Goal: Check status: Check status

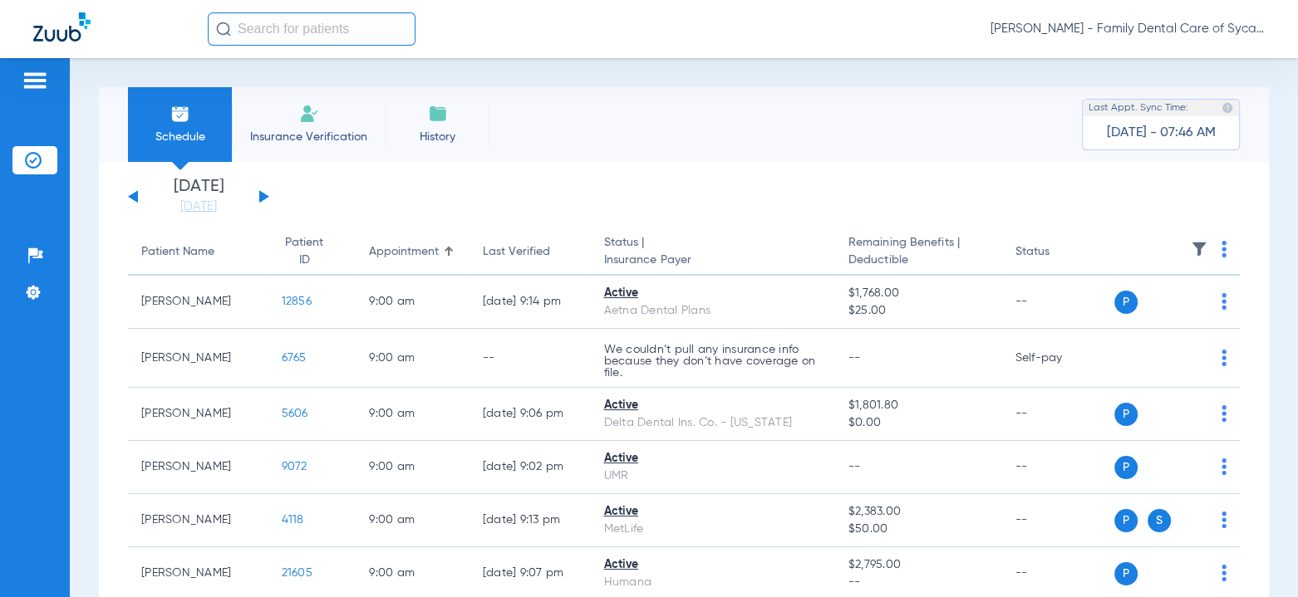
click at [256, 192] on div "[DATE] [DATE] [DATE] [DATE] [DATE] [DATE] [DATE] [DATE] [DATE] [DATE] [DATE] [D…" at bounding box center [198, 197] width 141 height 37
click at [261, 192] on button at bounding box center [264, 196] width 10 height 12
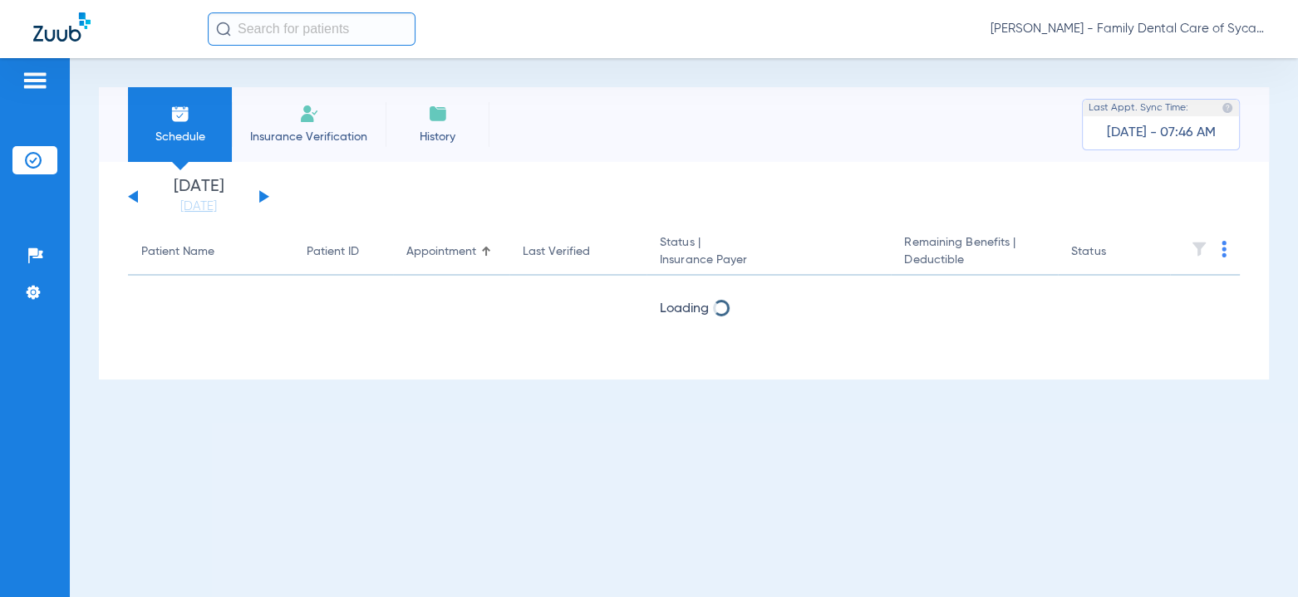
click at [261, 192] on button at bounding box center [264, 196] width 10 height 12
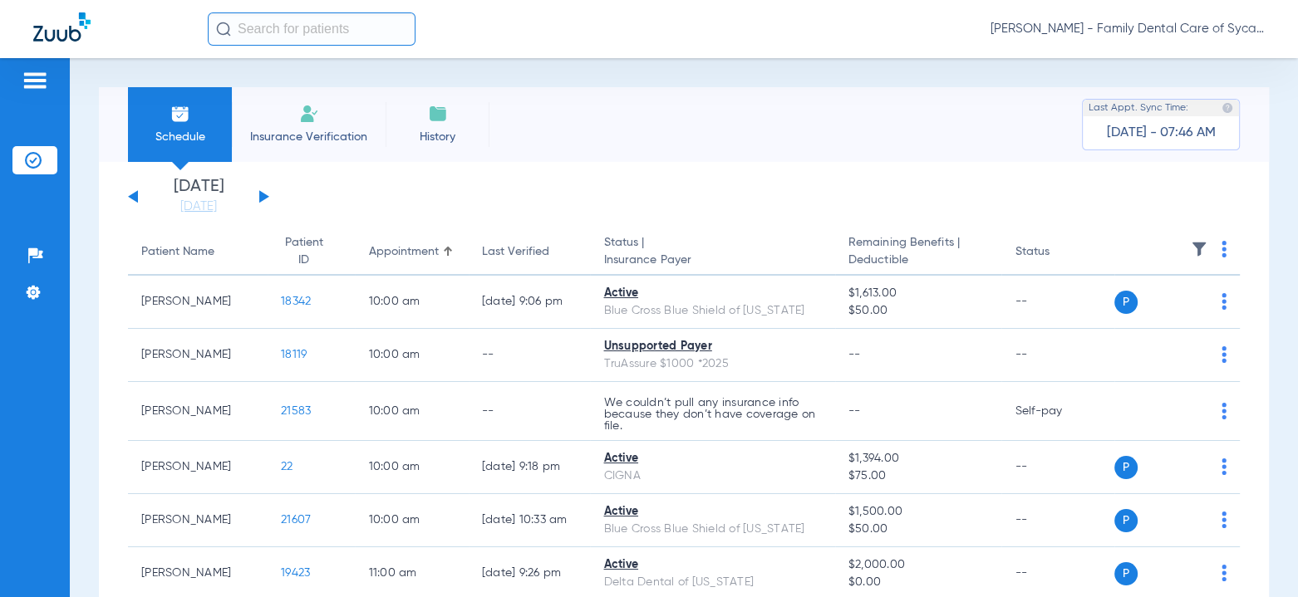
click at [266, 197] on button at bounding box center [264, 196] width 10 height 12
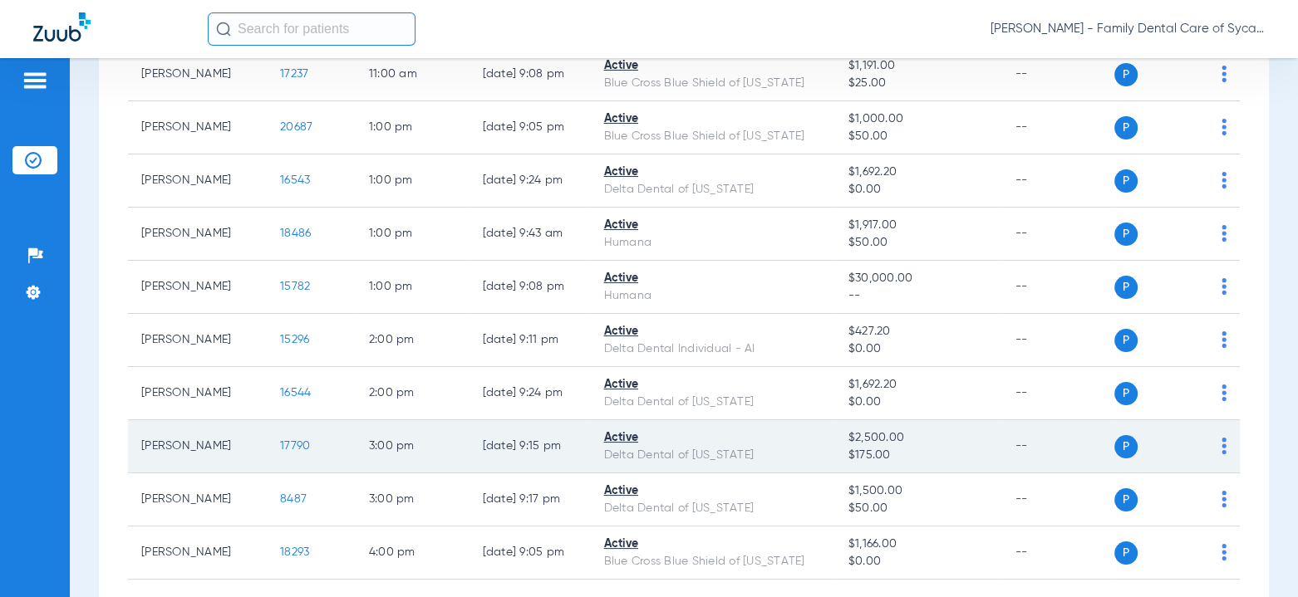
scroll to position [973, 0]
